Goal: Find specific page/section: Find specific page/section

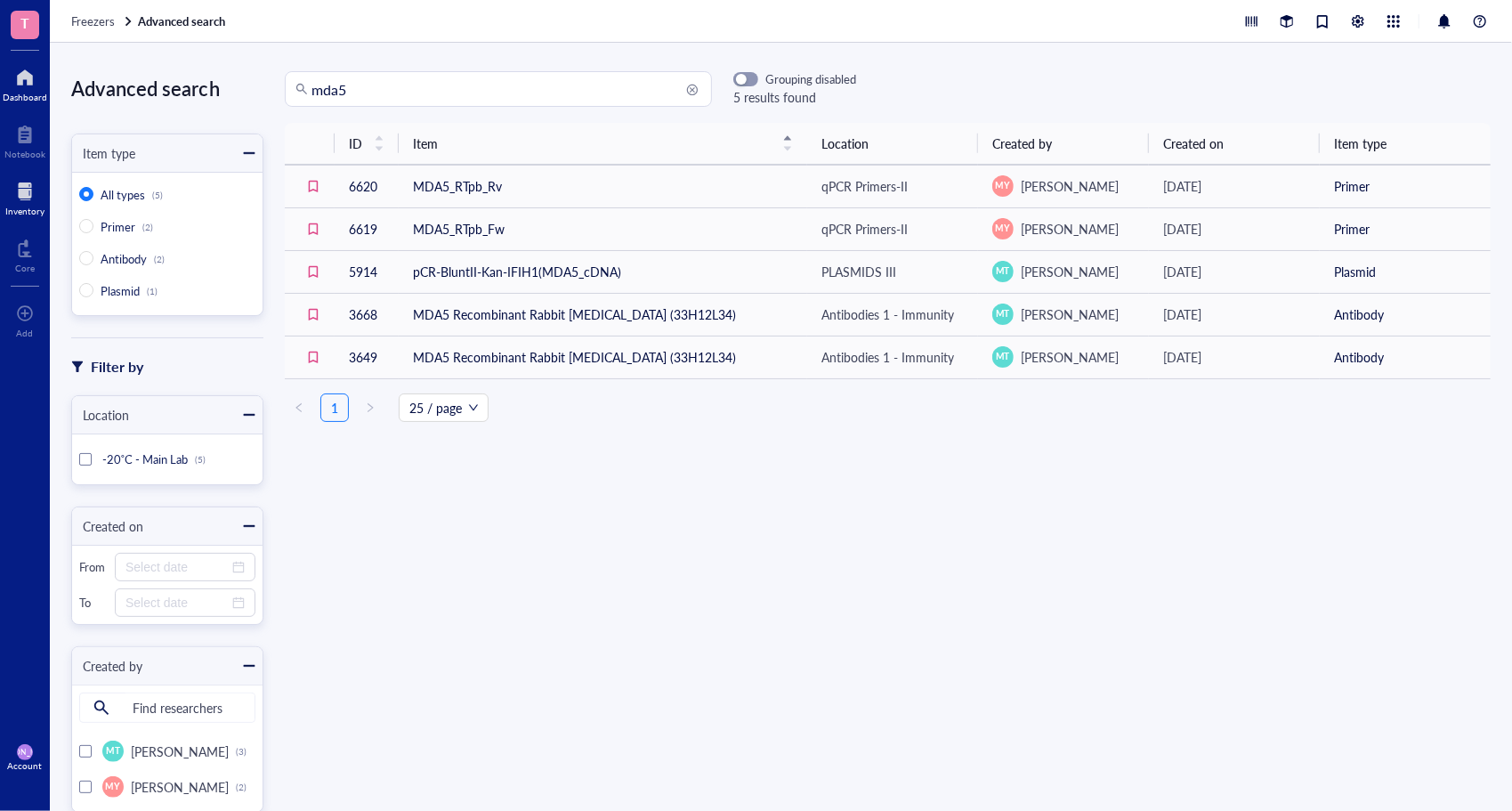
click at [25, 96] on div "Dashboard" at bounding box center [25, 97] width 45 height 11
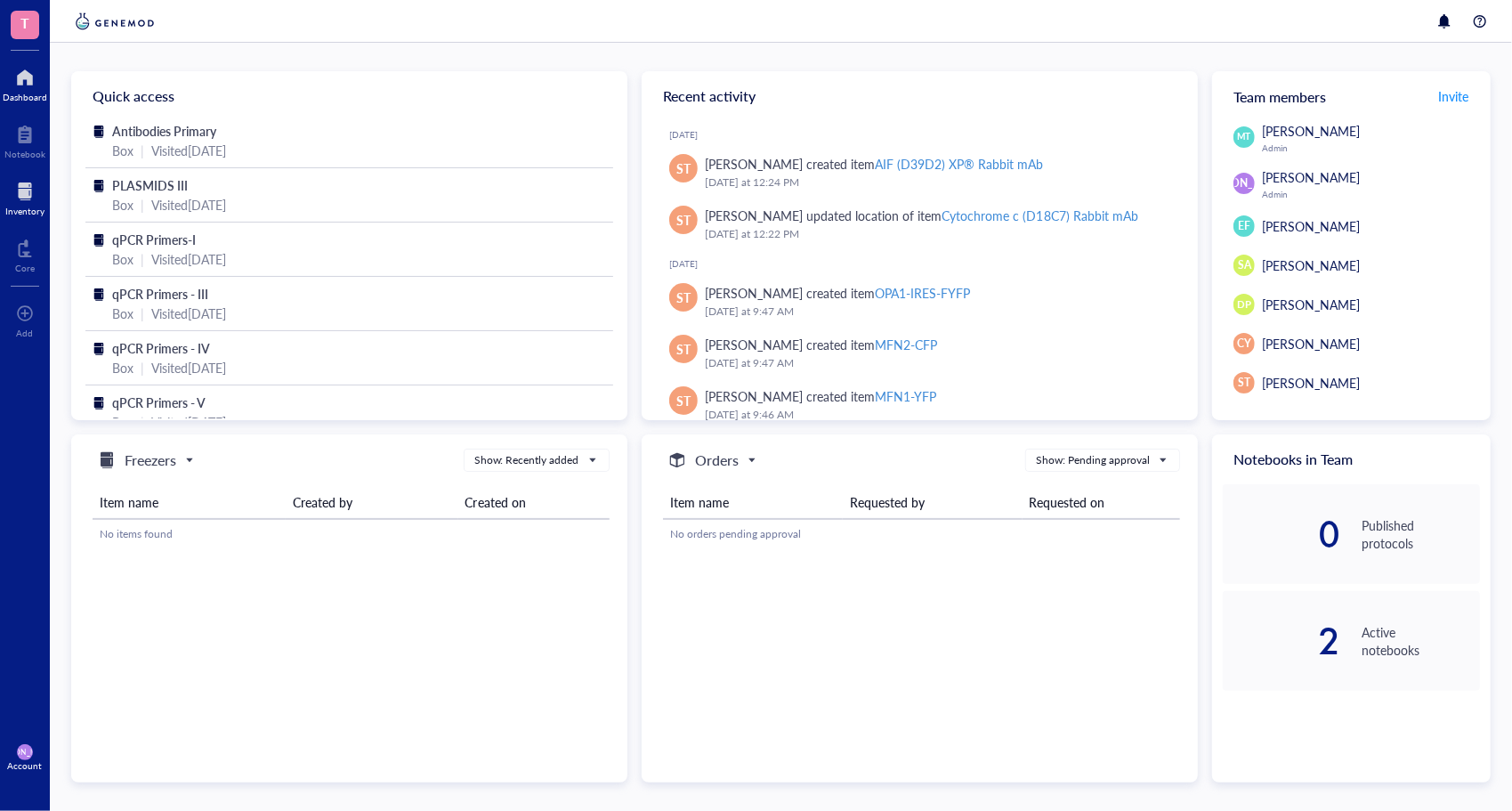
click at [6, 210] on div "Inventory" at bounding box center [24, 211] width 39 height 11
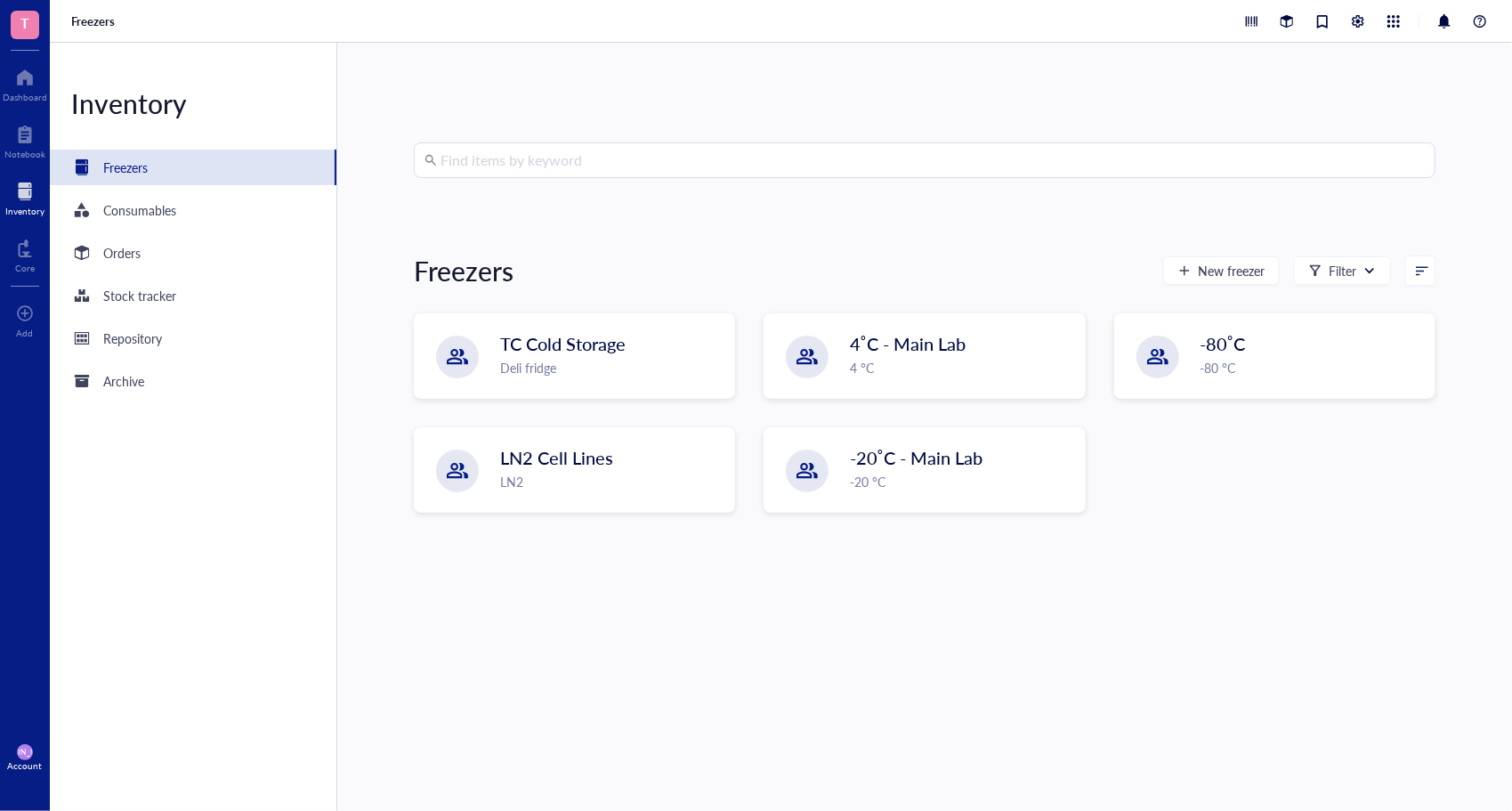
click at [505, 164] on input "search" at bounding box center [932, 160] width 984 height 34
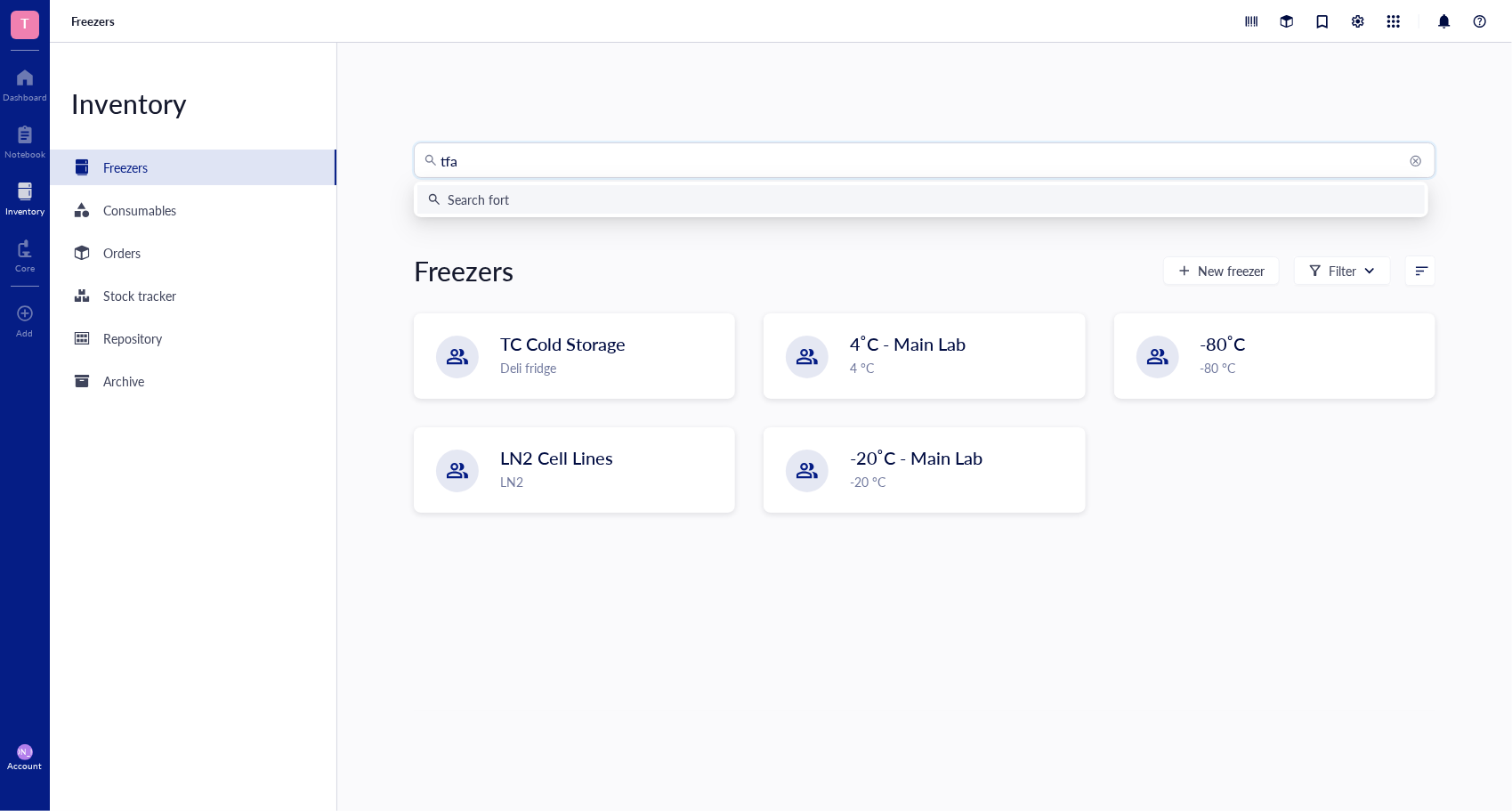
type input "tfam"
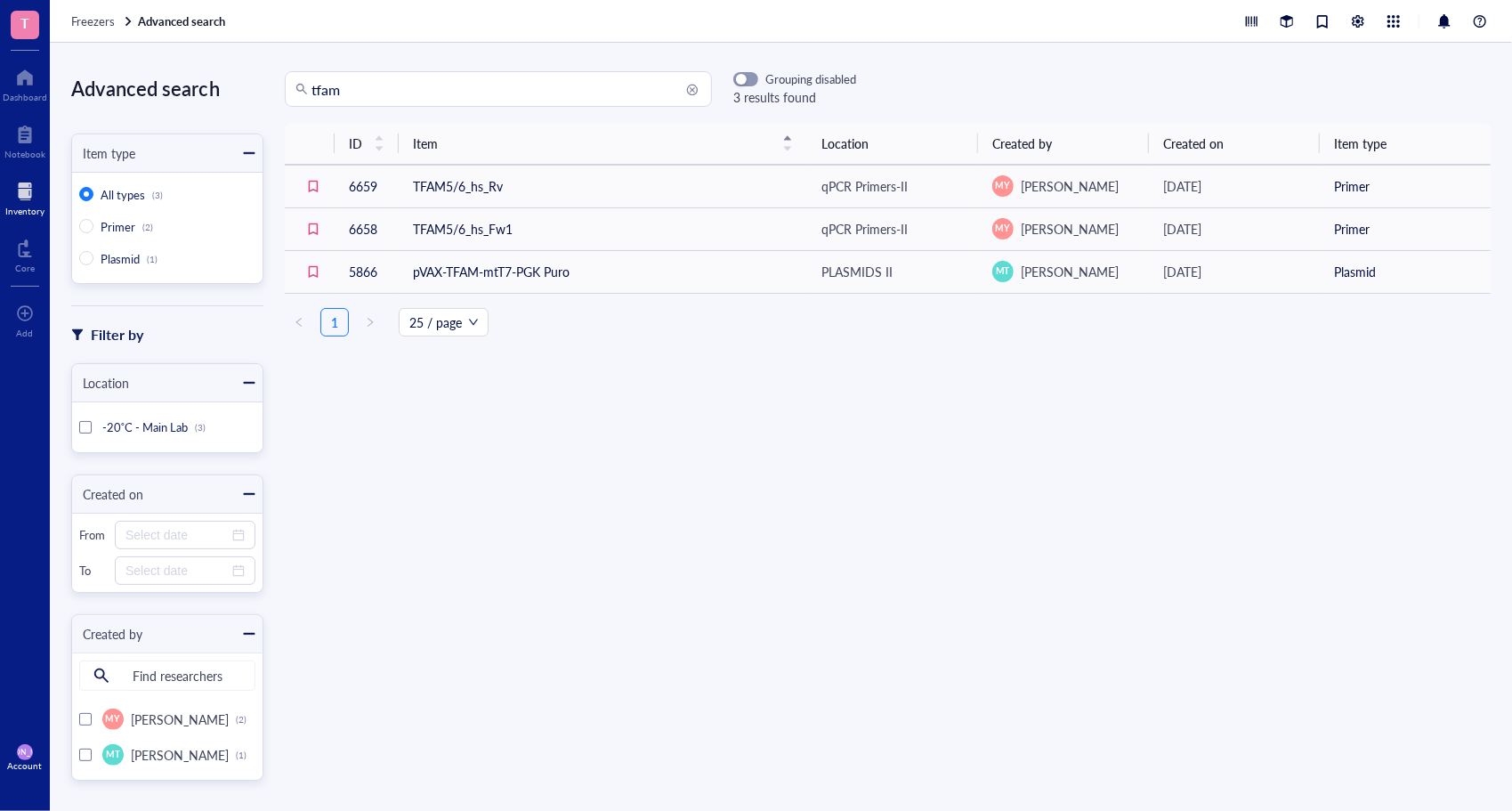
drag, startPoint x: 306, startPoint y: 95, endPoint x: 287, endPoint y: 93, distance: 19.1
click at [287, 93] on div "tfam" at bounding box center [499, 89] width 428 height 35
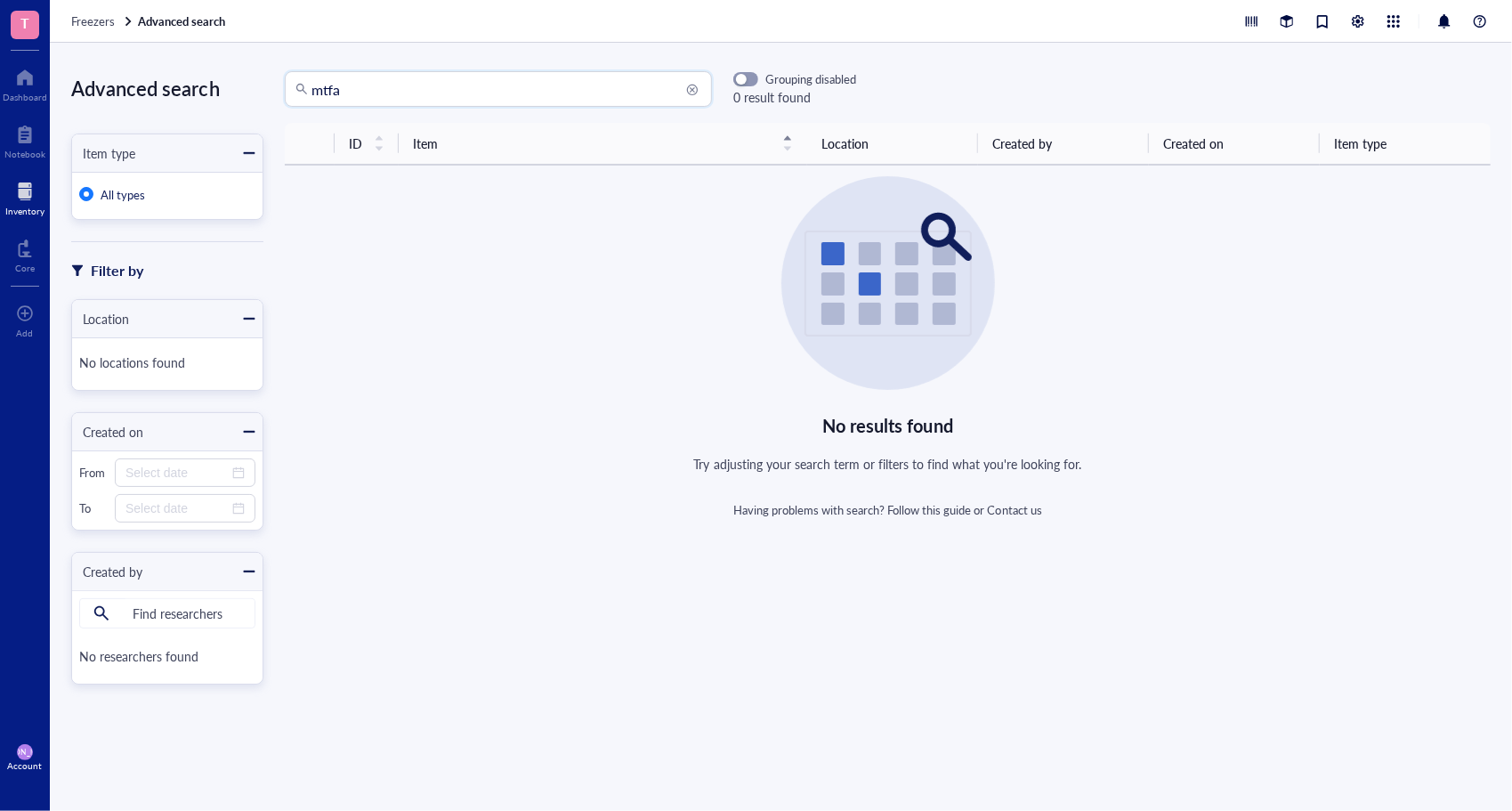
drag, startPoint x: 388, startPoint y: 95, endPoint x: 286, endPoint y: 105, distance: 102.5
click at [286, 105] on div "mtfa mtfa" at bounding box center [499, 89] width 428 height 35
type input "tfam"
